Goal: Transaction & Acquisition: Subscribe to service/newsletter

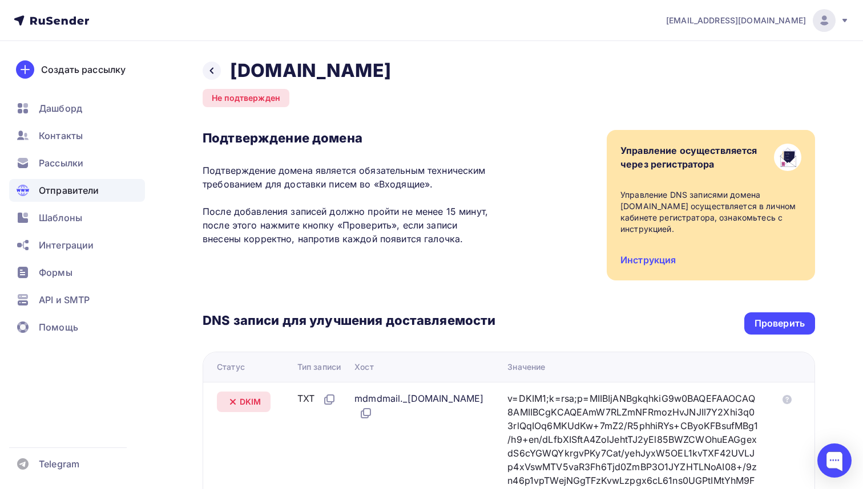
scroll to position [206, 0]
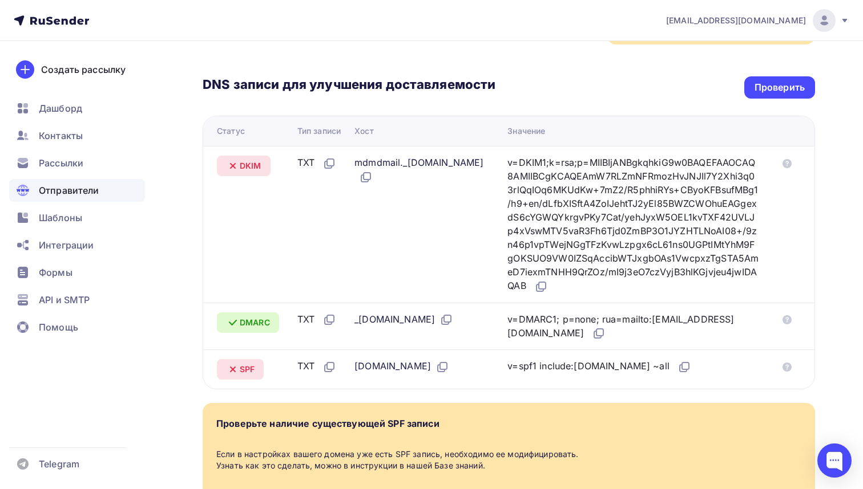
scroll to position [242, 0]
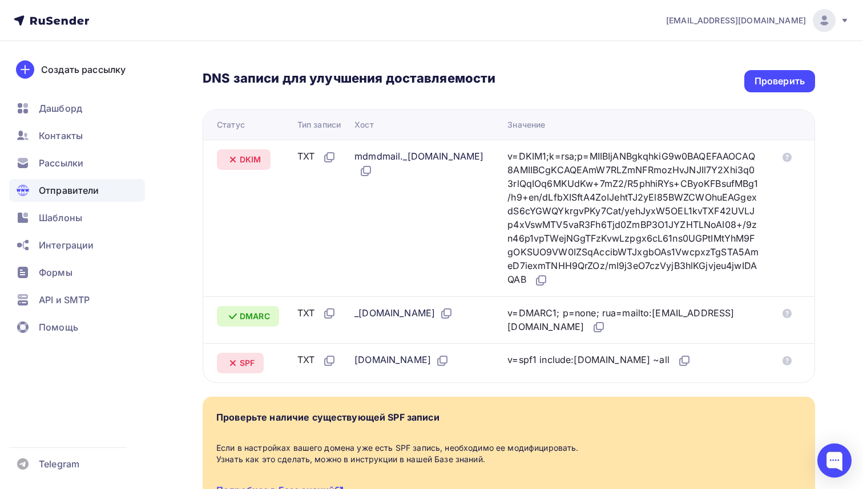
drag, startPoint x: 775, startPoint y: 83, endPoint x: 611, endPoint y: 92, distance: 164.6
click at [775, 83] on div "Проверить" at bounding box center [779, 81] width 50 height 13
drag, startPoint x: 240, startPoint y: 316, endPoint x: 270, endPoint y: 316, distance: 29.7
click at [270, 316] on span "DMARC" at bounding box center [255, 316] width 30 height 11
copy span "DMARC"
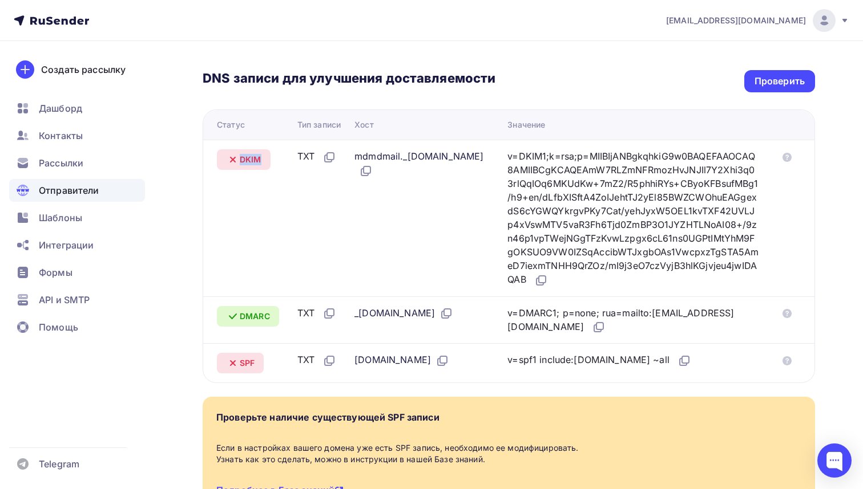
drag, startPoint x: 241, startPoint y: 159, endPoint x: 262, endPoint y: 160, distance: 21.7
click at [262, 160] on div "DKIM" at bounding box center [244, 159] width 54 height 21
copy span "DKIM"
drag, startPoint x: 240, startPoint y: 363, endPoint x: 257, endPoint y: 363, distance: 17.1
click at [257, 363] on div "SPF" at bounding box center [240, 363] width 47 height 21
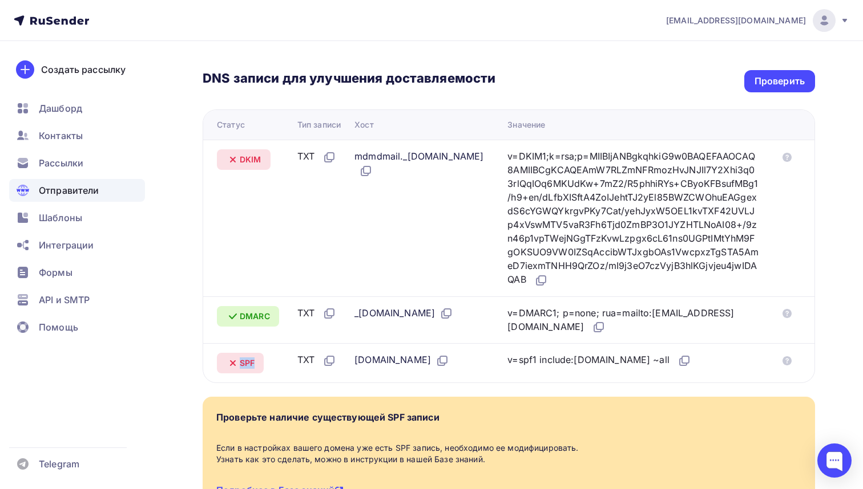
copy span "SPF"
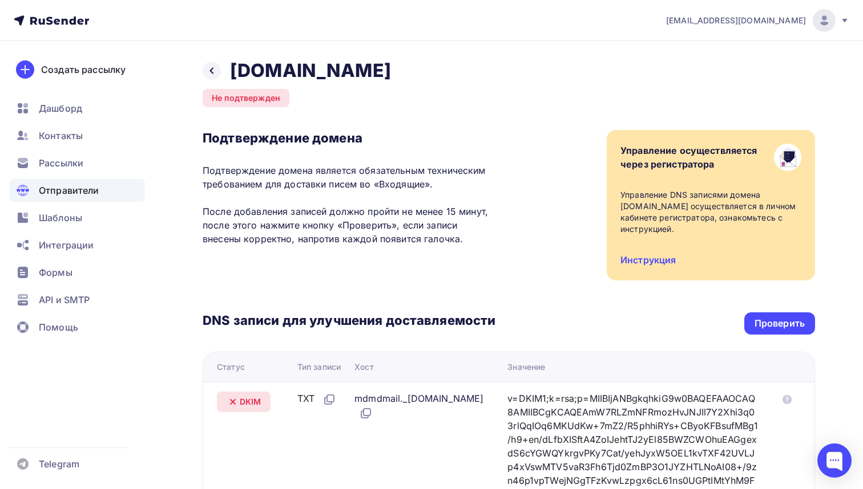
scroll to position [0, 0]
click at [844, 20] on icon at bounding box center [844, 20] width 5 height 3
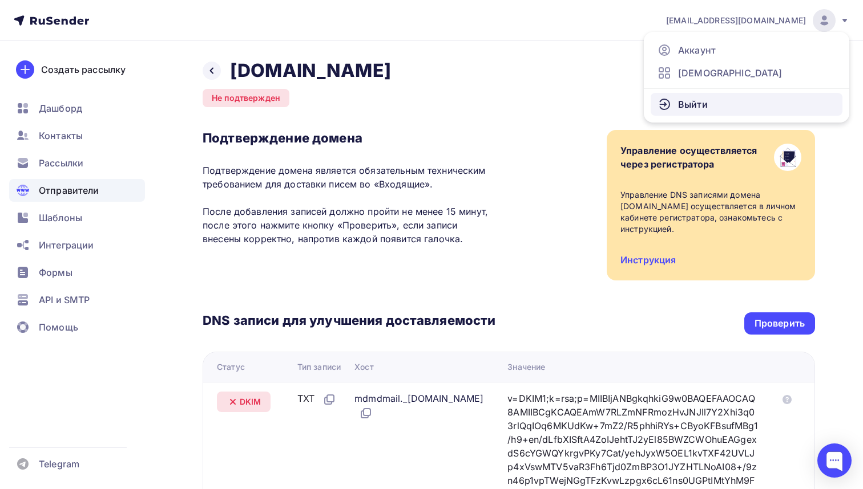
click at [690, 103] on span "Выйти" at bounding box center [693, 105] width 30 height 14
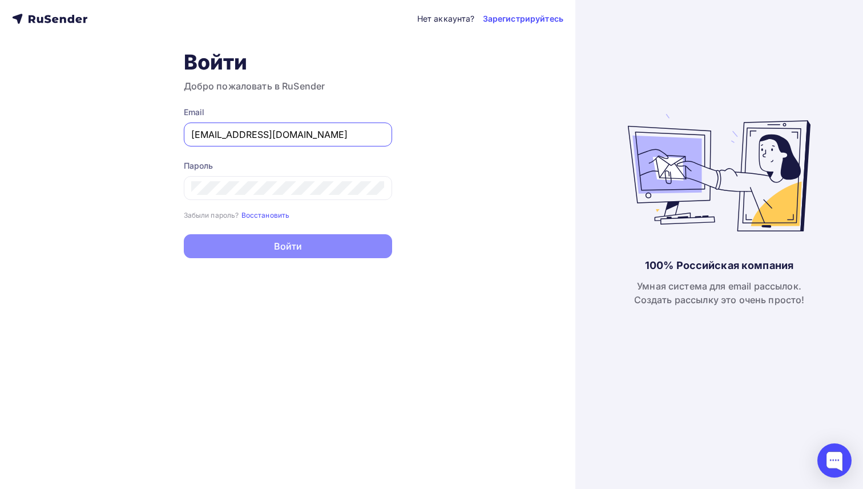
type input "info@collectart.ru"
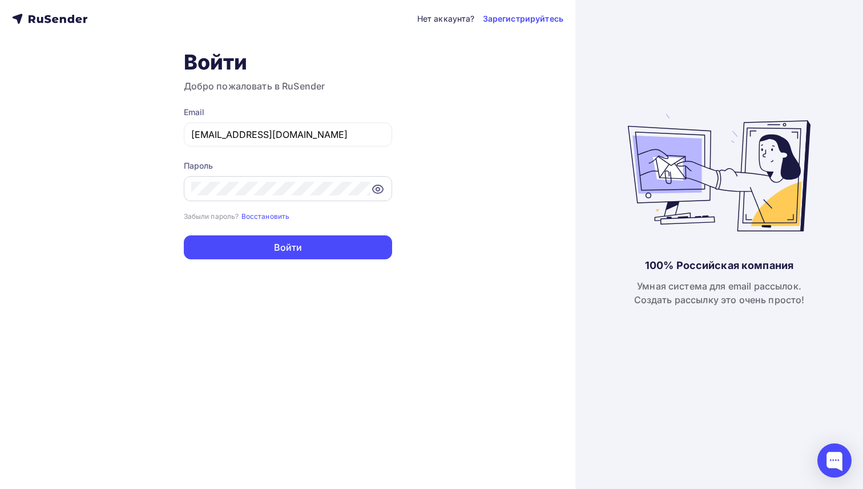
click at [378, 189] on icon at bounding box center [376, 189] width 3 height 3
click at [244, 133] on input "info@collectart.ru" at bounding box center [287, 135] width 193 height 14
click at [249, 250] on button "Войти" at bounding box center [288, 248] width 208 height 24
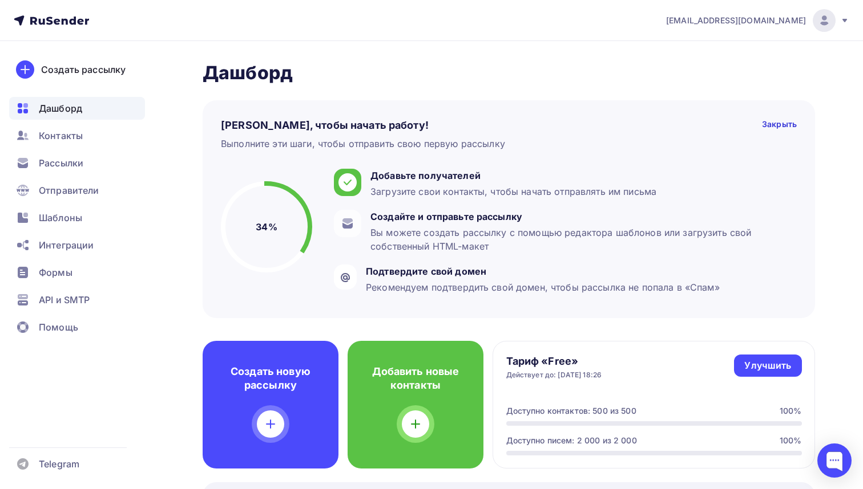
click at [793, 21] on span "info@collectart.ru" at bounding box center [736, 20] width 140 height 11
click at [825, 18] on img at bounding box center [824, 21] width 14 height 14
click at [844, 22] on icon at bounding box center [844, 20] width 9 height 9
click at [702, 49] on span "Аккаунт" at bounding box center [697, 50] width 38 height 14
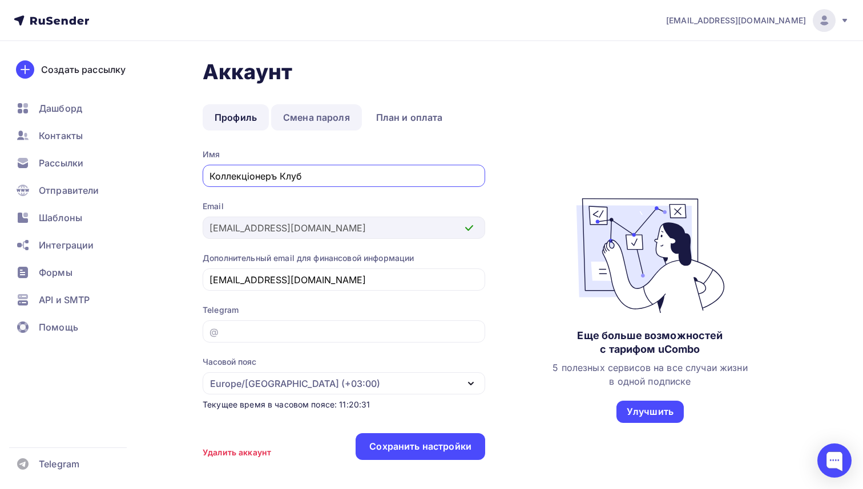
click at [304, 120] on link "Смена пароля" at bounding box center [316, 117] width 91 height 26
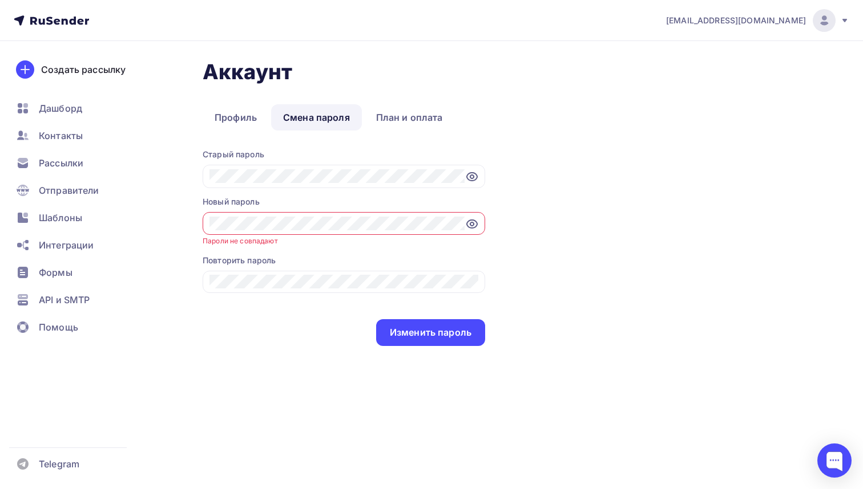
click at [472, 223] on icon at bounding box center [472, 224] width 14 height 14
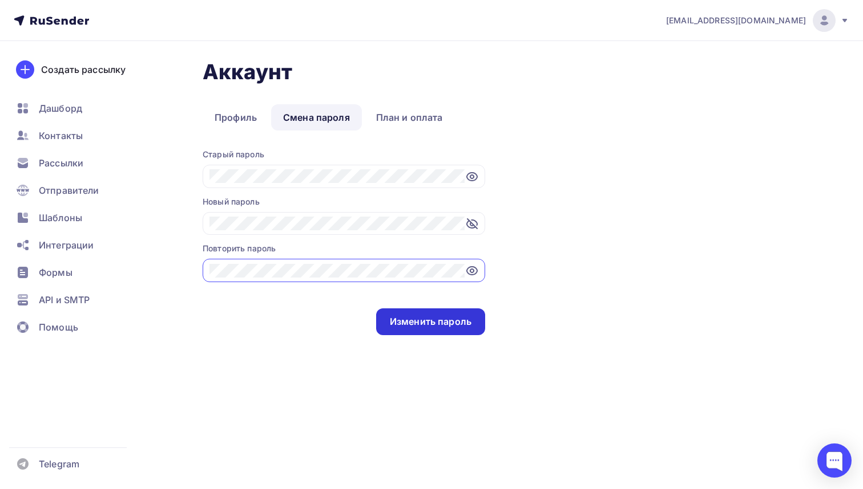
click at [390, 321] on div "Изменить пароль" at bounding box center [431, 321] width 82 height 13
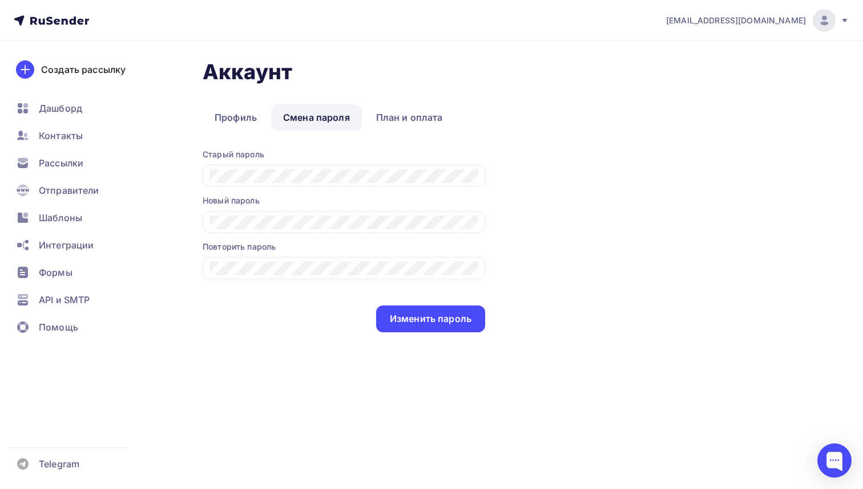
click at [843, 19] on icon at bounding box center [844, 20] width 5 height 3
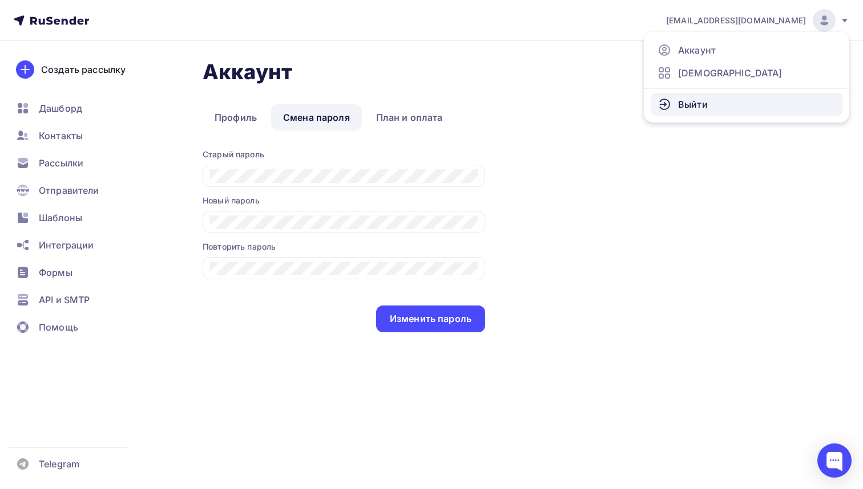
click at [687, 107] on span "Выйти" at bounding box center [693, 105] width 30 height 14
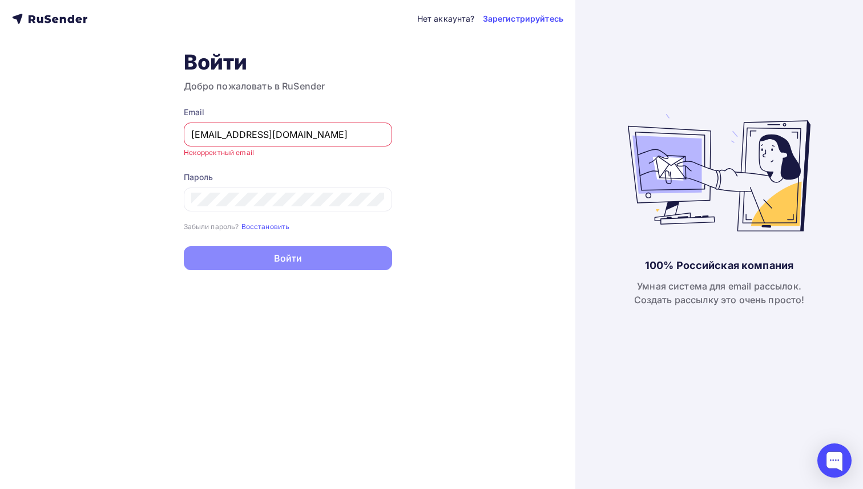
type input "info@collectart.ru"
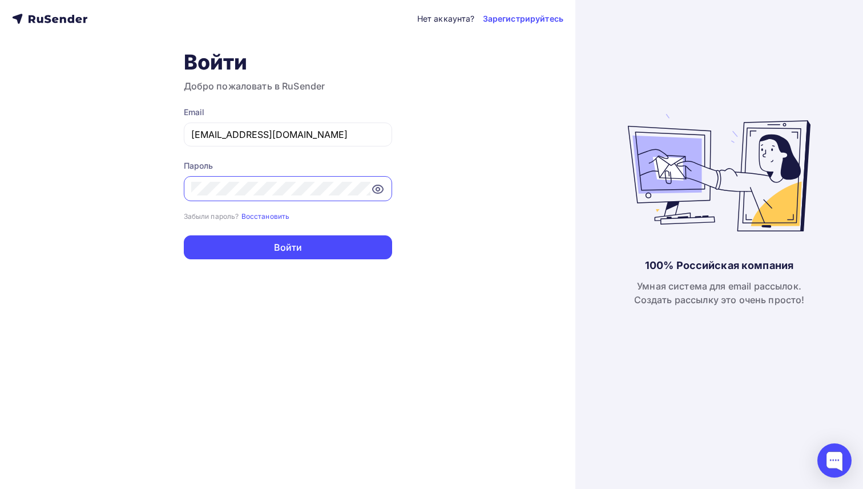
click at [377, 189] on icon at bounding box center [378, 190] width 14 height 14
click at [285, 249] on button "Войти" at bounding box center [288, 248] width 208 height 24
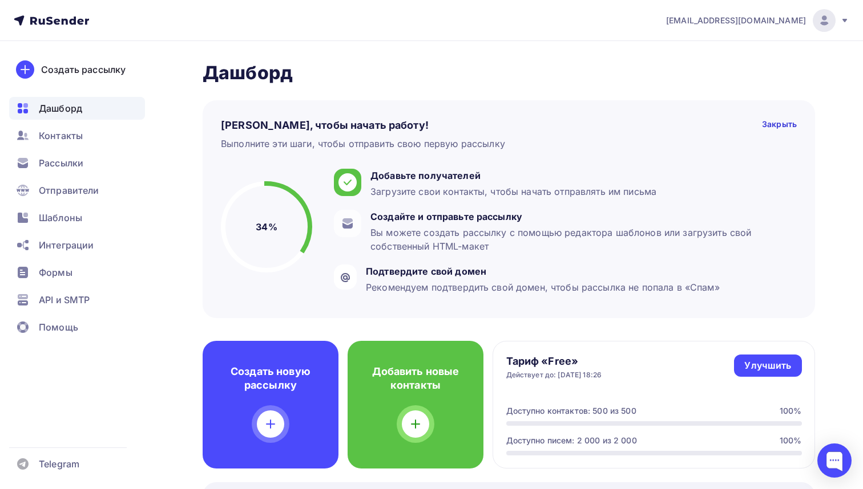
click at [74, 17] on icon at bounding box center [51, 21] width 75 height 14
click at [52, 21] on icon at bounding box center [49, 21] width 7 height 8
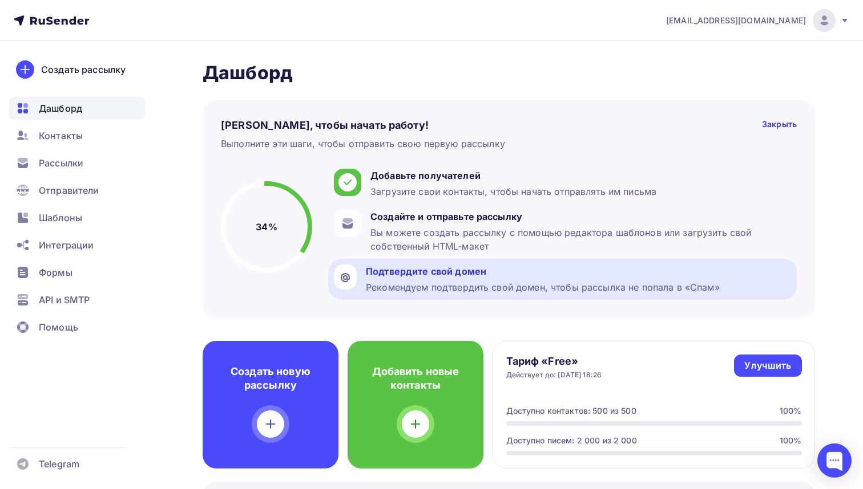
click at [427, 272] on div "Подтвердите свой домен" at bounding box center [543, 272] width 354 height 14
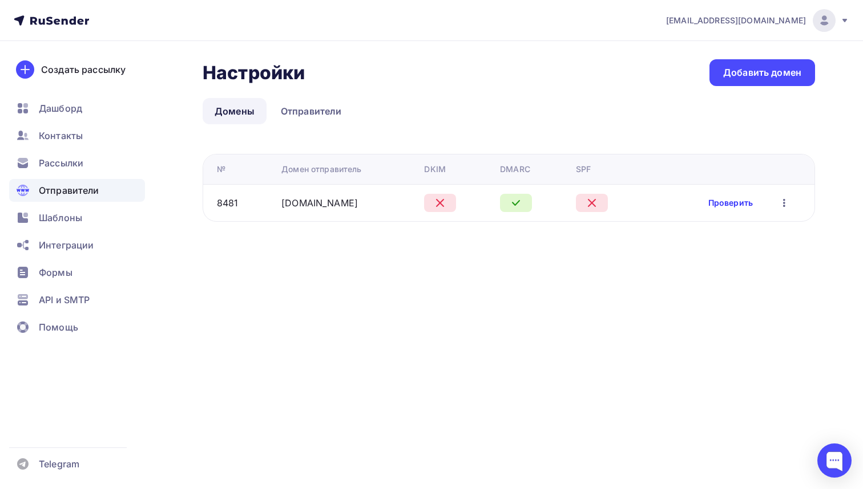
click at [732, 203] on link "Проверить" at bounding box center [730, 202] width 44 height 11
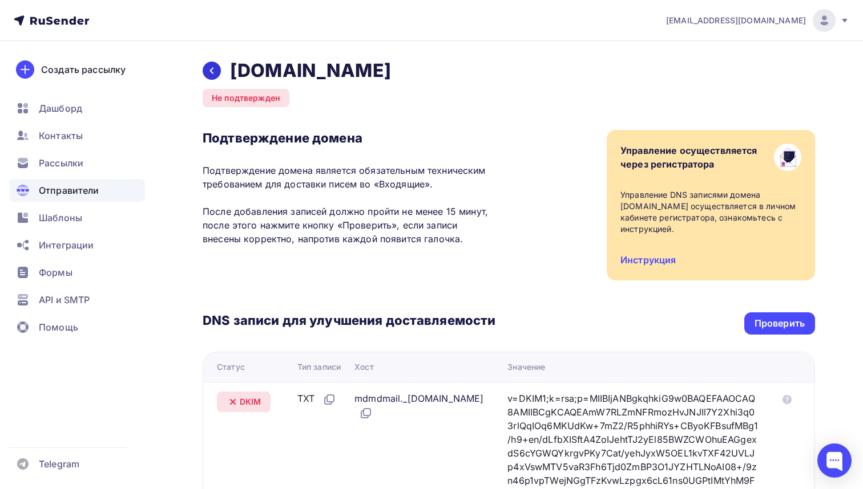
click at [211, 67] on icon at bounding box center [211, 70] width 9 height 9
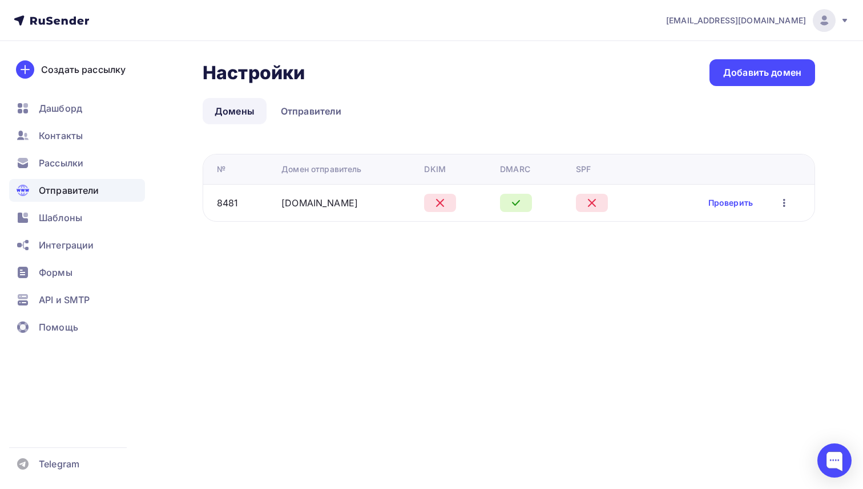
click at [79, 22] on icon at bounding box center [80, 21] width 6 height 6
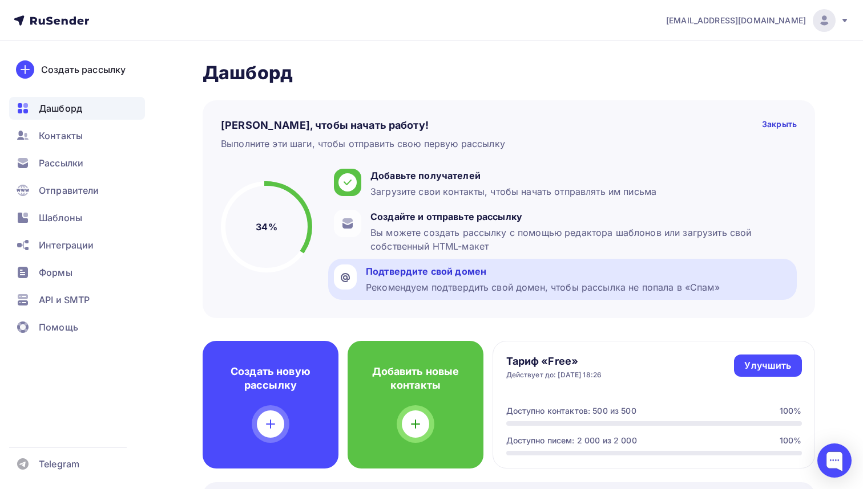
click at [411, 266] on div "Подтвердите свой домен" at bounding box center [543, 272] width 354 height 14
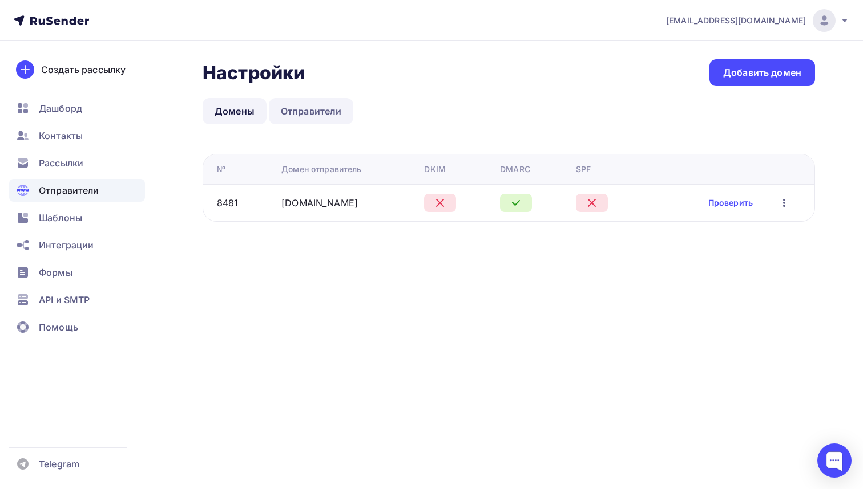
click at [303, 107] on link "Отправители" at bounding box center [311, 111] width 85 height 26
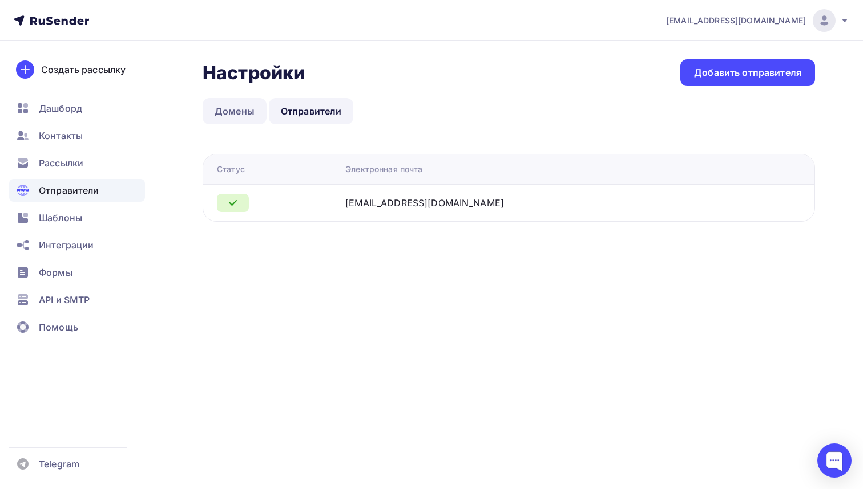
click at [233, 109] on link "Домены" at bounding box center [235, 111] width 64 height 26
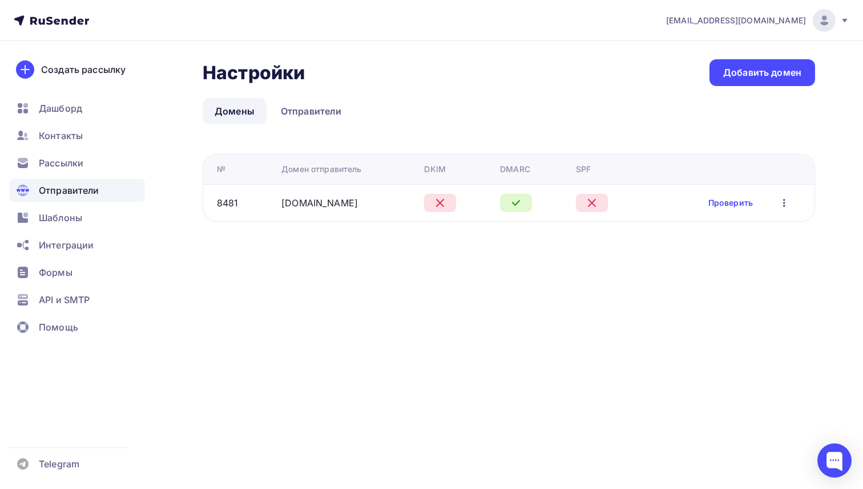
click at [160, 57] on div "Настройки Настройки Добавить домен Домены Отправители Домены Отправители № Доме…" at bounding box center [431, 154] width 863 height 226
click at [59, 164] on span "Рассылки" at bounding box center [61, 163] width 44 height 14
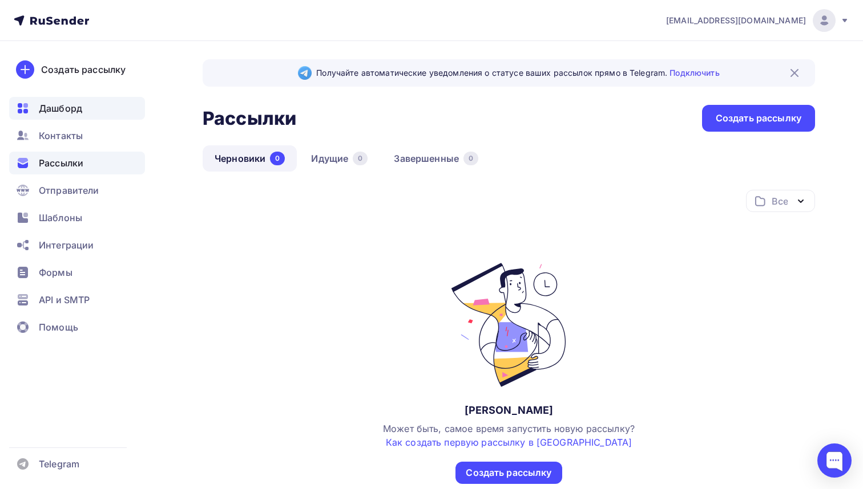
click at [55, 107] on span "Дашборд" at bounding box center [60, 109] width 43 height 14
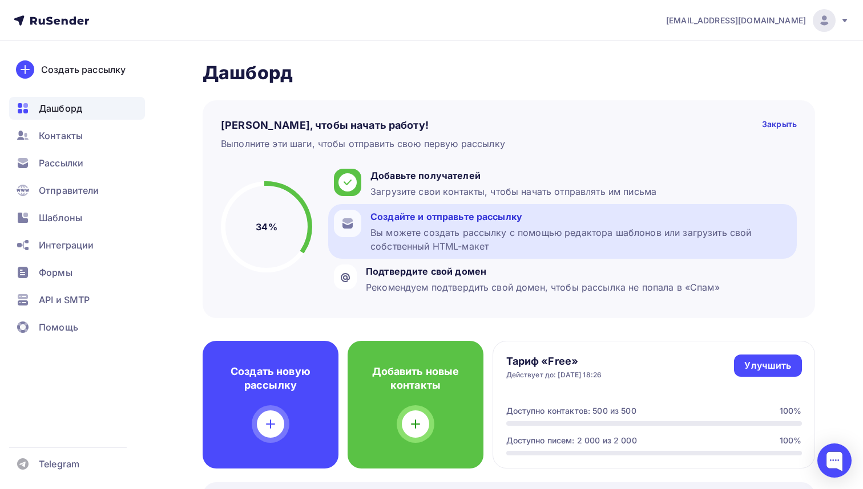
click at [409, 224] on div "Создайте и отправьте рассылку Вы можете создать рассылку с помощью редактора ша…" at bounding box center [580, 231] width 420 height 43
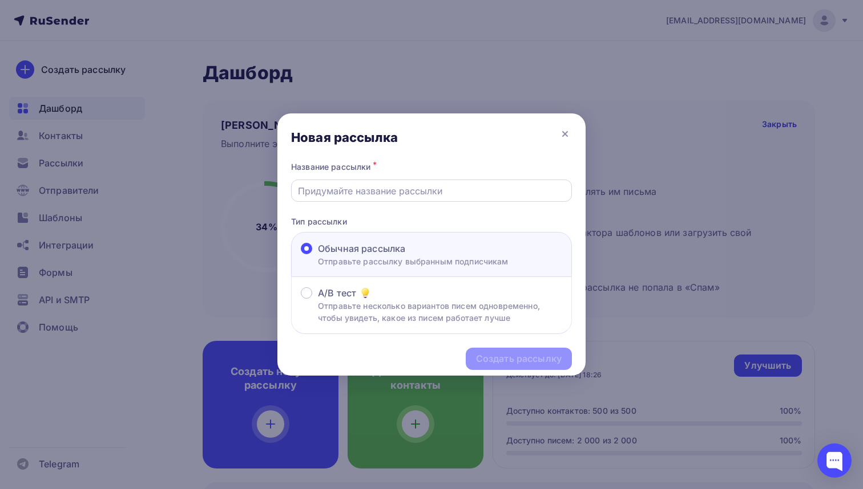
click at [412, 191] on input "text" at bounding box center [432, 191] width 268 height 14
type input "n"
type input "тест"
click at [488, 359] on div "Создать рассылку" at bounding box center [519, 359] width 86 height 13
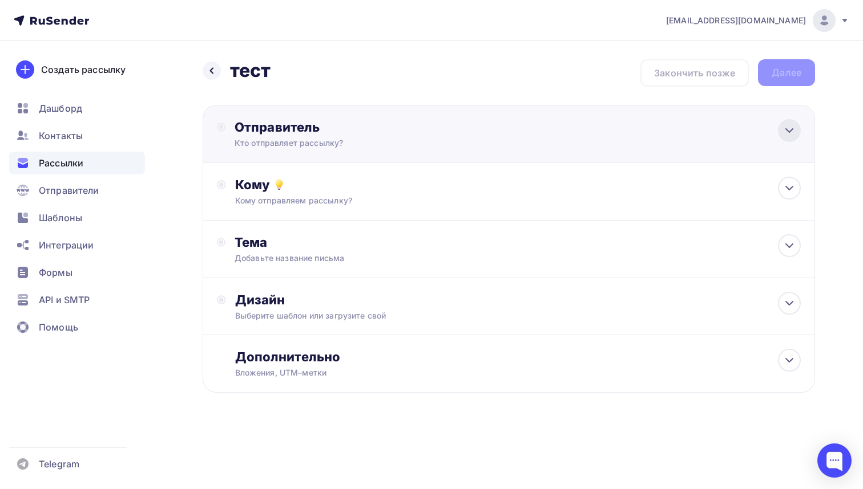
click at [790, 126] on icon at bounding box center [789, 131] width 14 height 14
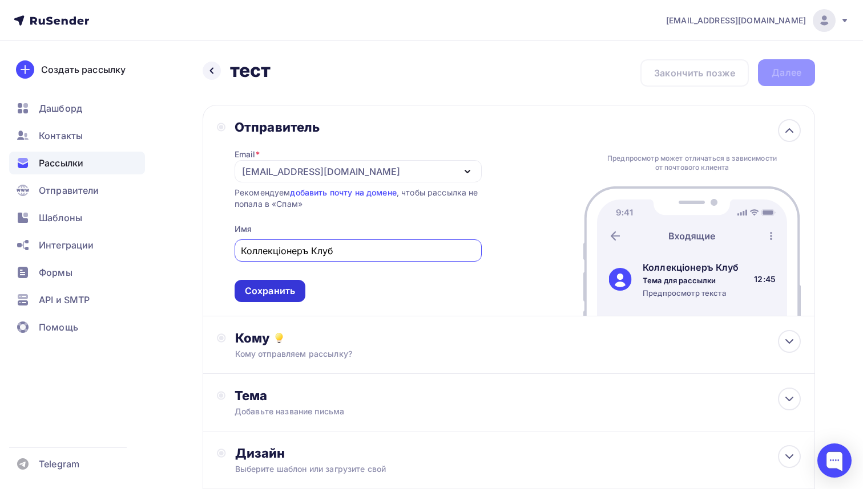
type input "Коллекцiонеръ Клуб"
click at [279, 292] on div "Сохранить" at bounding box center [270, 291] width 50 height 13
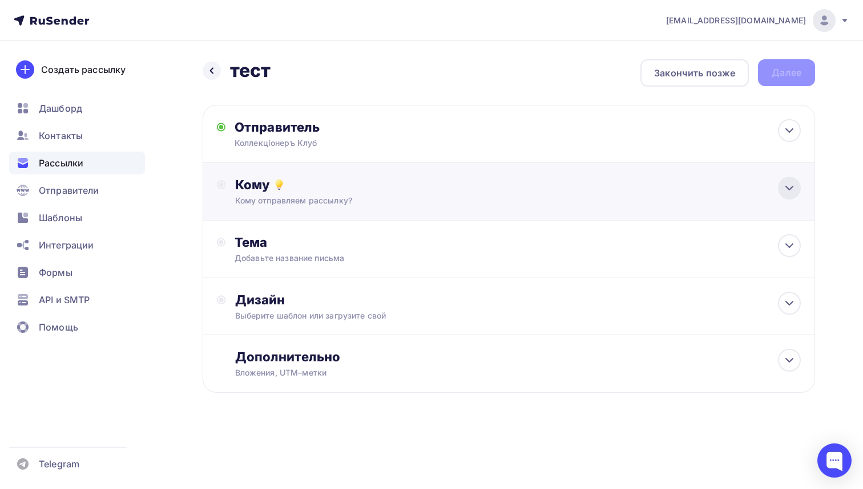
click at [779, 189] on div at bounding box center [789, 188] width 23 height 23
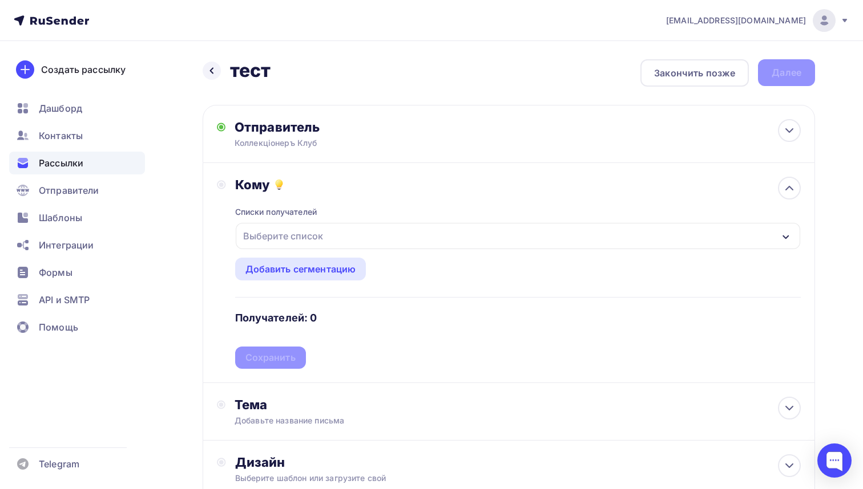
click at [376, 235] on div "Выберите список" at bounding box center [518, 236] width 565 height 26
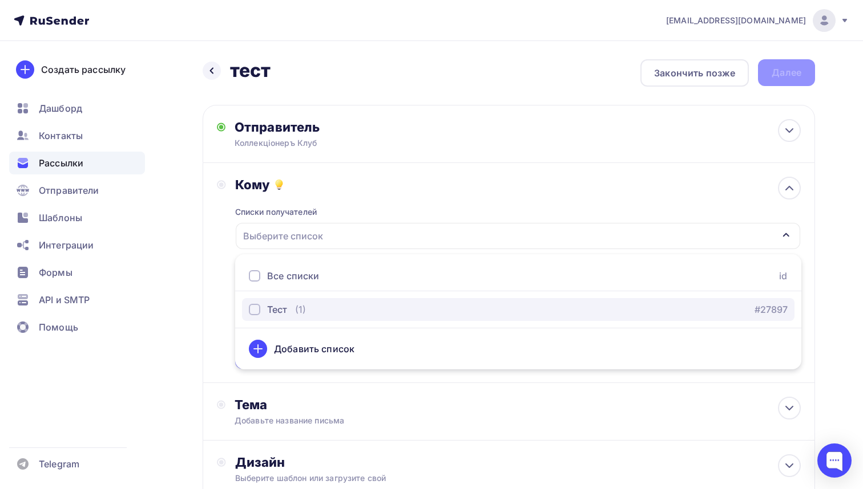
click at [251, 308] on div "button" at bounding box center [254, 309] width 11 height 11
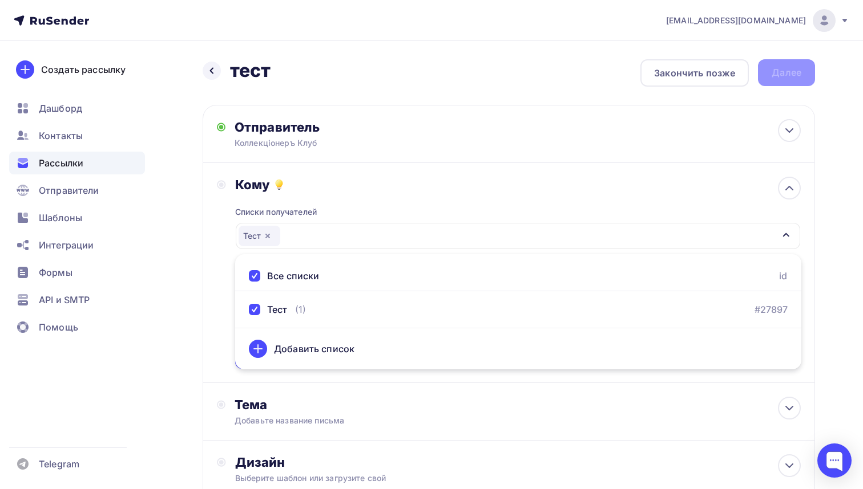
click at [217, 293] on div "Кому Списки получателей Тест Все списки id Тест (1) #27897 Добавить список Доба…" at bounding box center [509, 273] width 584 height 192
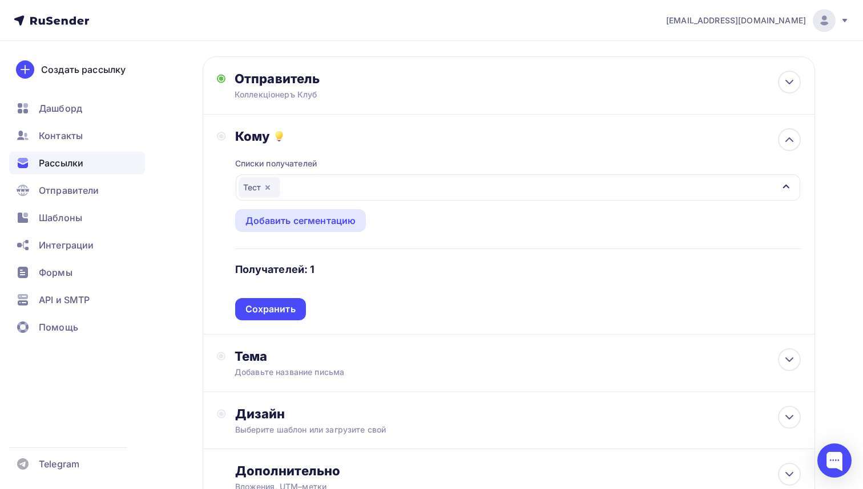
scroll to position [86, 0]
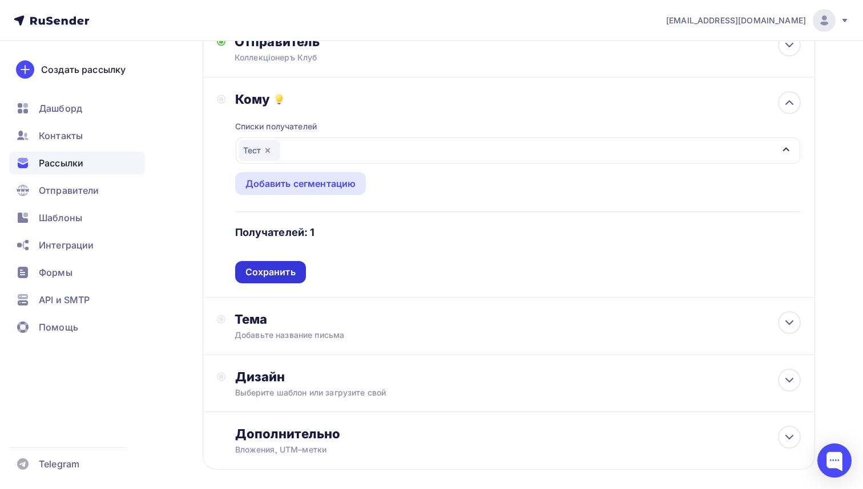
click at [285, 274] on div "Сохранить" at bounding box center [270, 272] width 50 height 13
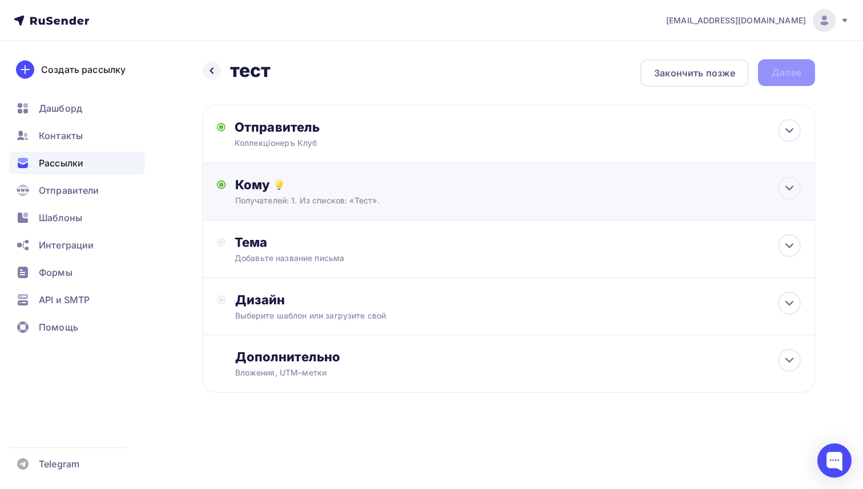
scroll to position [0, 0]
click at [788, 248] on icon at bounding box center [789, 245] width 7 height 3
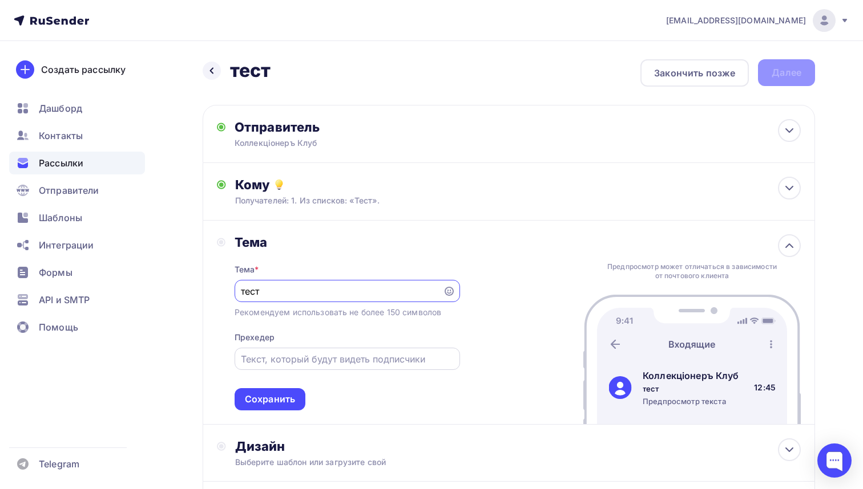
type input "тест"
click at [316, 363] on input "text" at bounding box center [347, 360] width 212 height 14
type input "тест тест тест тест"
click at [288, 400] on div "Сохранить" at bounding box center [270, 399] width 50 height 13
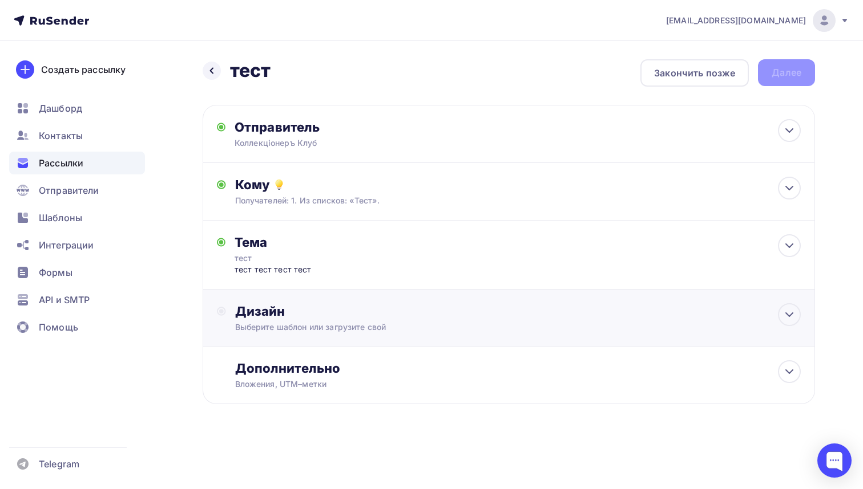
click at [501, 319] on div "Дизайн" at bounding box center [518, 311] width 566 height 16
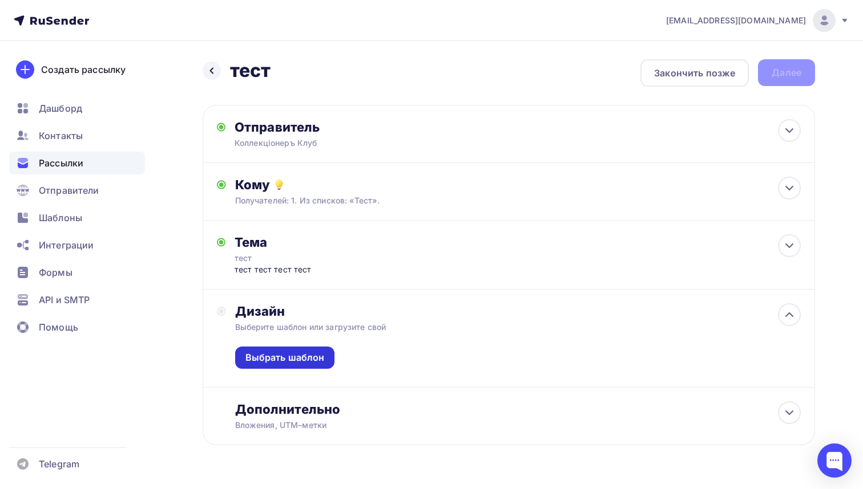
click at [320, 361] on div "Выбрать шаблон" at bounding box center [284, 357] width 79 height 13
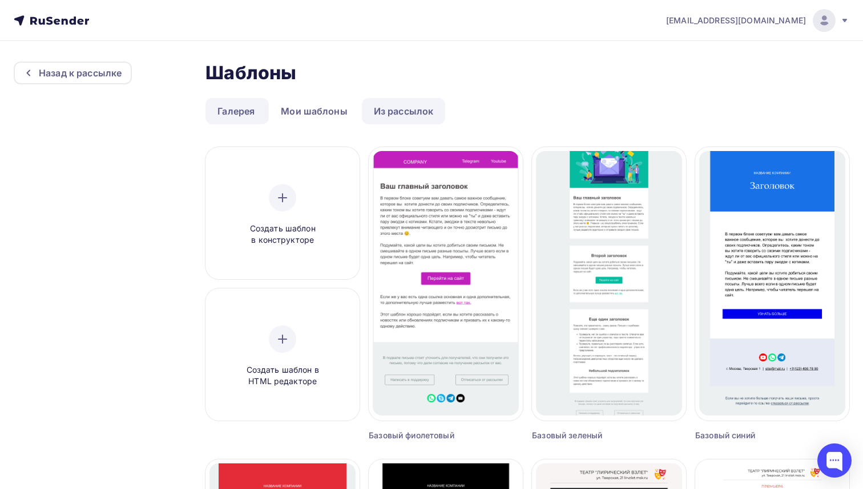
click at [394, 111] on link "Из рассылок" at bounding box center [404, 111] width 84 height 26
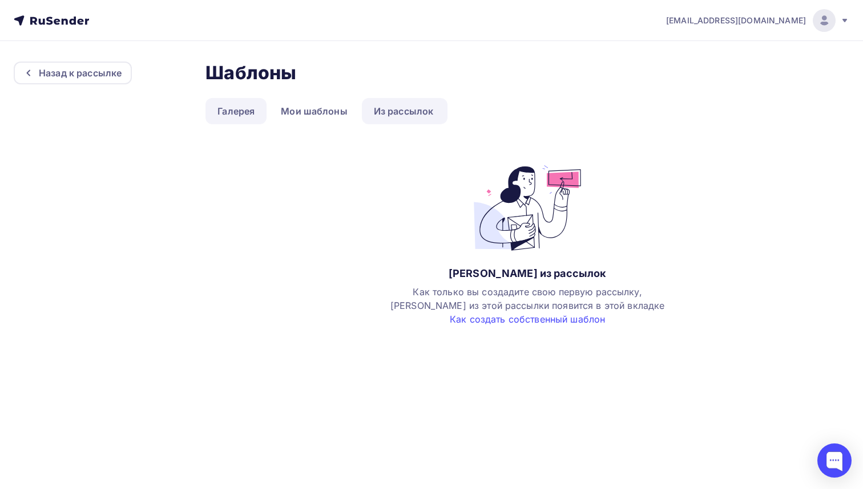
click at [230, 114] on link "Галерея" at bounding box center [235, 111] width 61 height 26
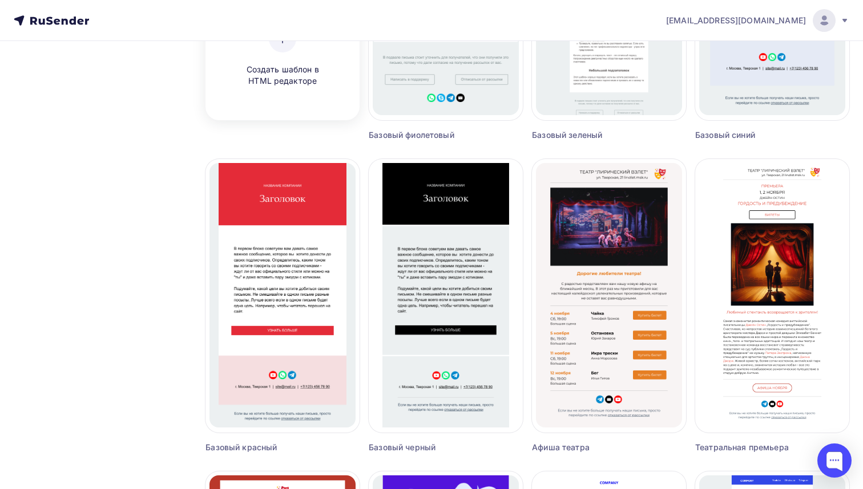
scroll to position [354, 0]
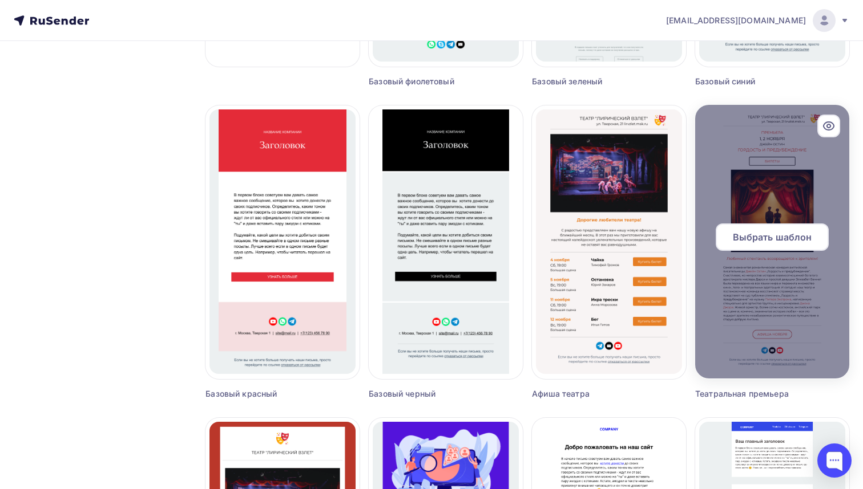
click at [745, 233] on span "Выбрать шаблон" at bounding box center [771, 237] width 79 height 14
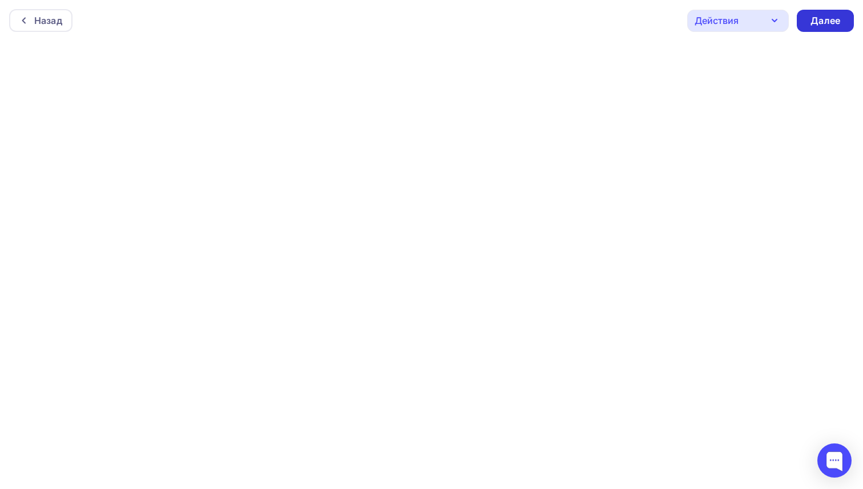
click at [811, 17] on div "Далее" at bounding box center [825, 20] width 30 height 13
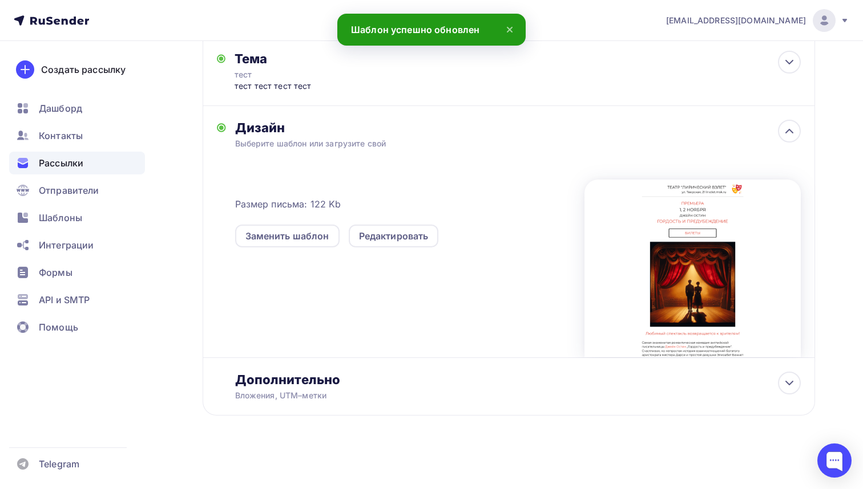
scroll to position [185, 0]
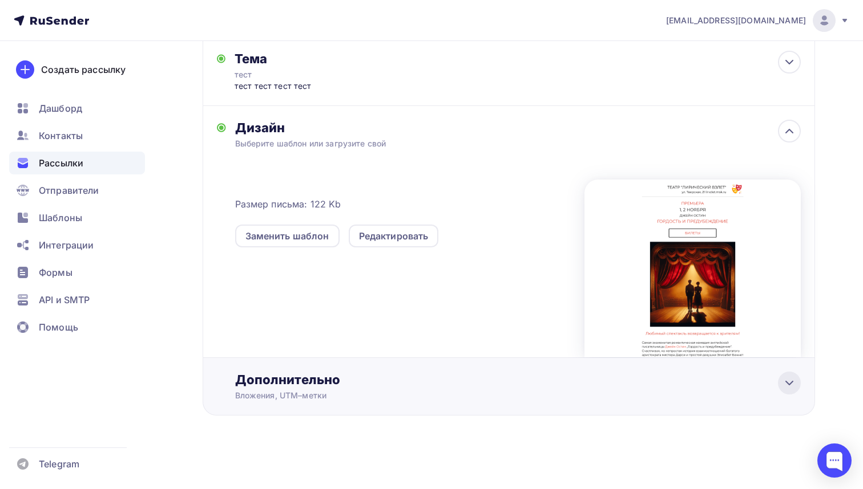
click at [784, 382] on icon at bounding box center [789, 383] width 14 height 14
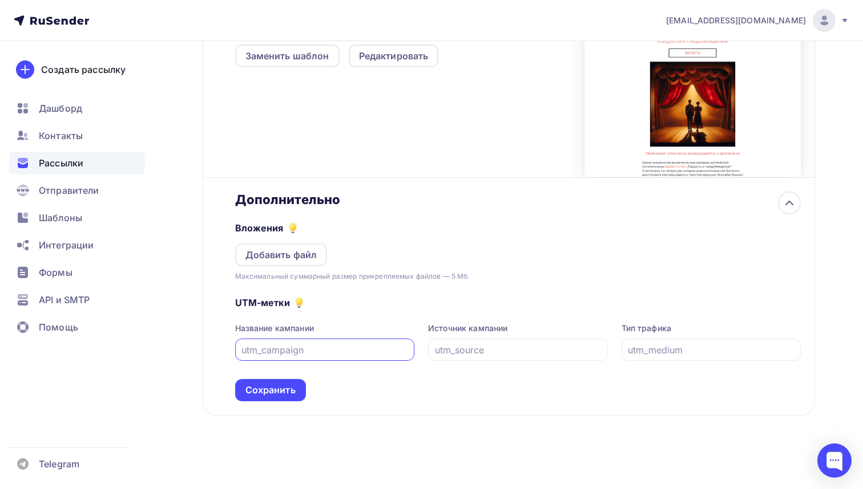
scroll to position [365, 0]
click at [288, 391] on div "Сохранить" at bounding box center [270, 390] width 50 height 13
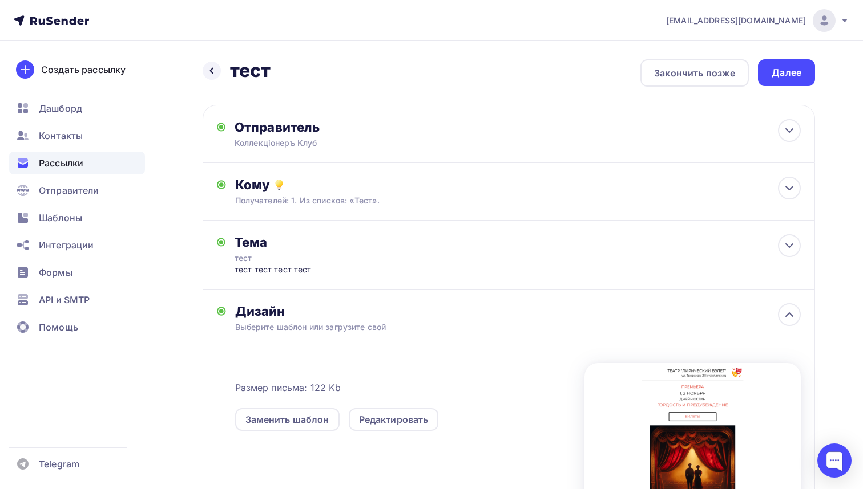
scroll to position [0, 0]
click at [792, 70] on div "Далее" at bounding box center [786, 72] width 30 height 13
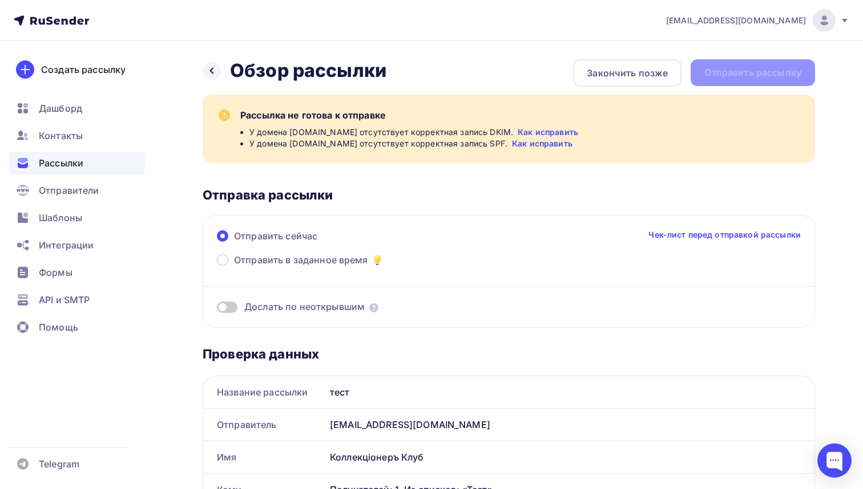
click at [527, 133] on link "Как исправить" at bounding box center [547, 132] width 60 height 11
click at [512, 144] on link "Как исправить" at bounding box center [542, 143] width 60 height 11
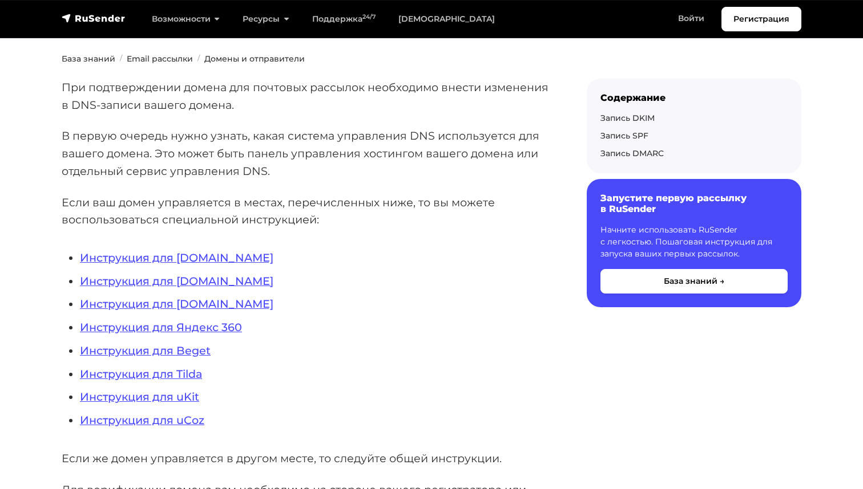
scroll to position [83, 0]
